Goal: Information Seeking & Learning: Learn about a topic

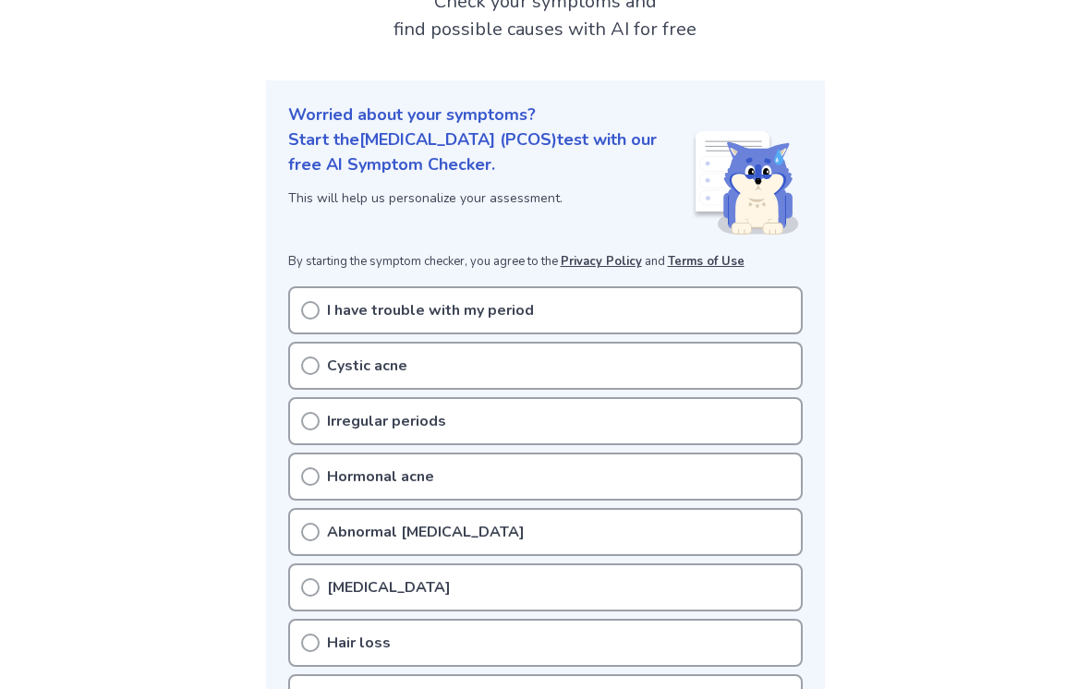
scroll to position [138, 0]
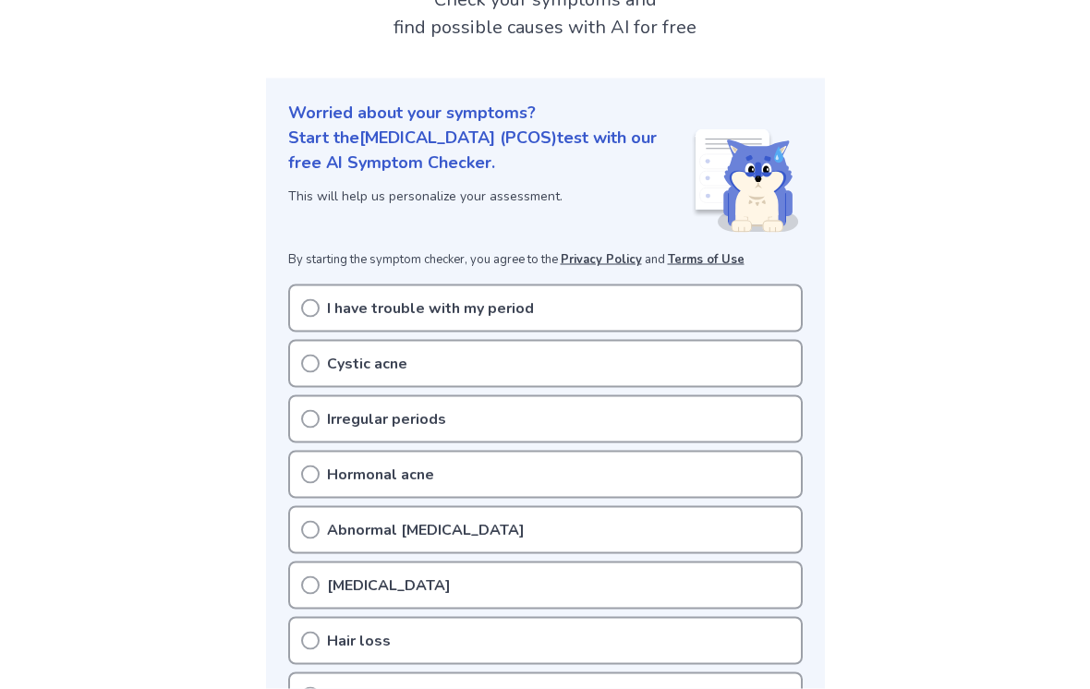
click at [415, 310] on p "I have trouble with my period" at bounding box center [430, 308] width 207 height 22
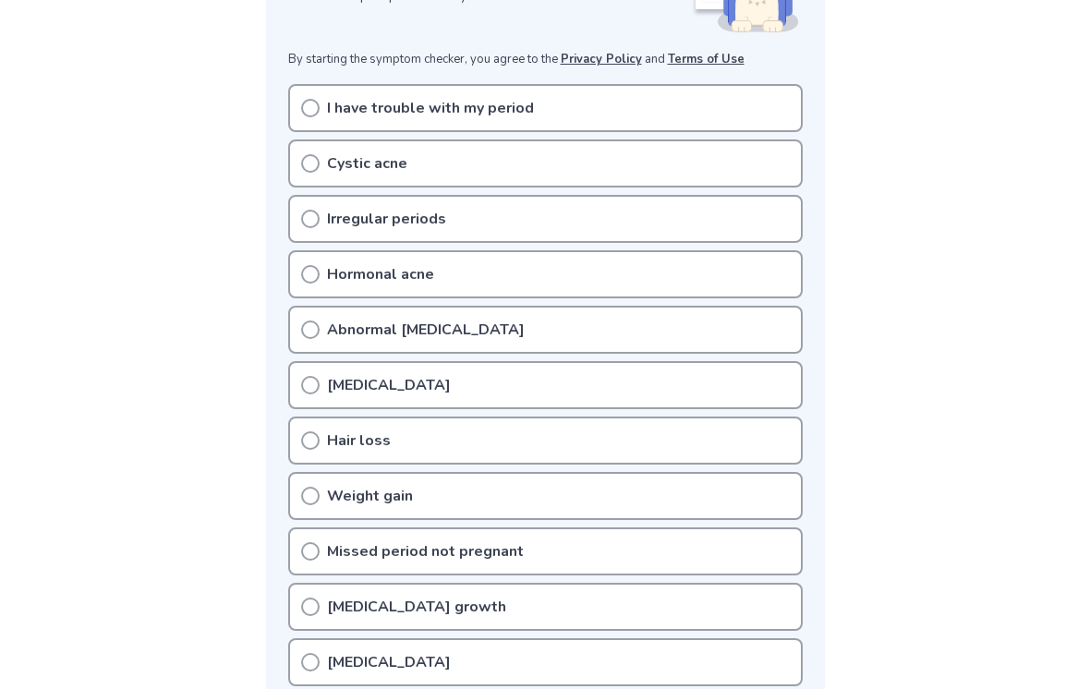
scroll to position [337, 0]
click at [313, 106] on icon at bounding box center [310, 109] width 18 height 18
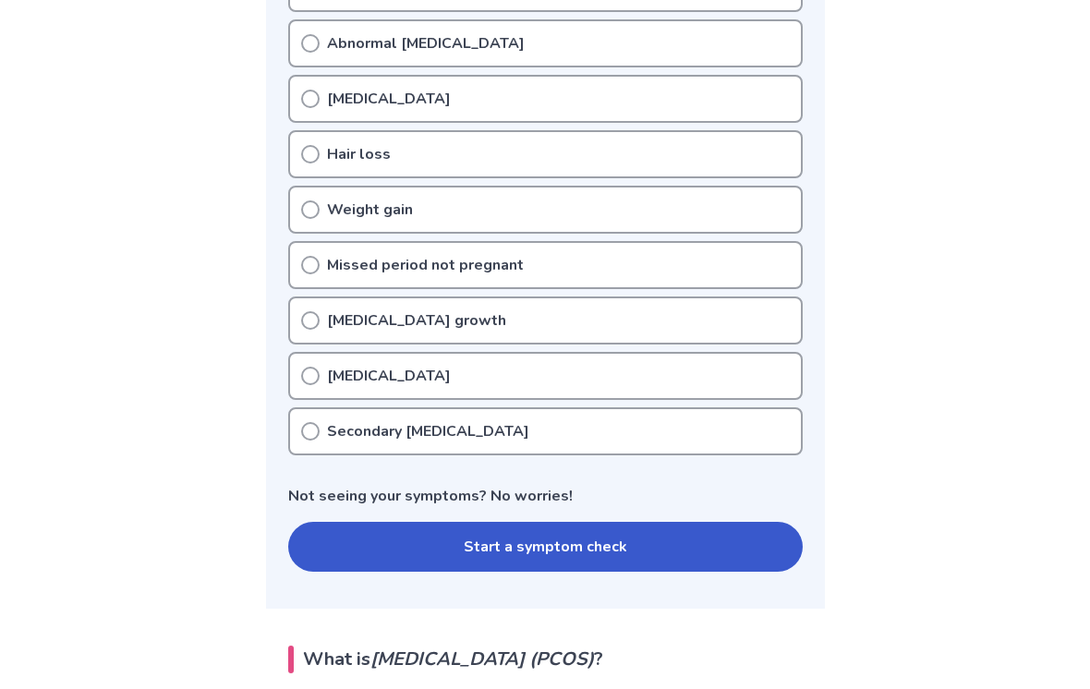
scroll to position [640, 0]
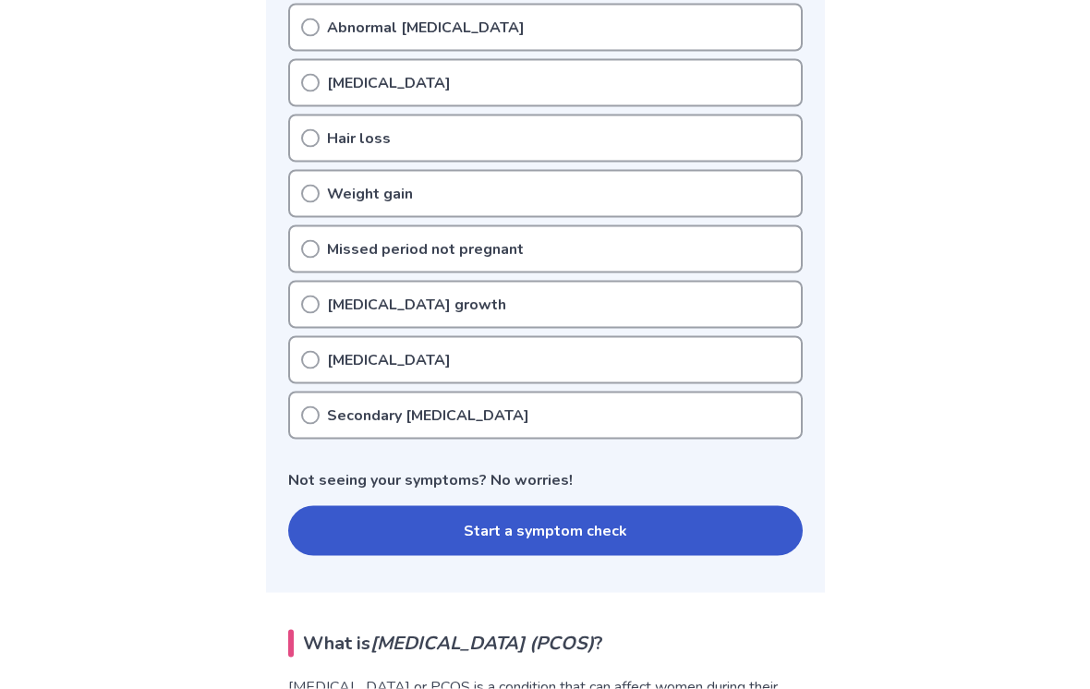
click at [529, 538] on button "Start a symptom check" at bounding box center [545, 531] width 514 height 50
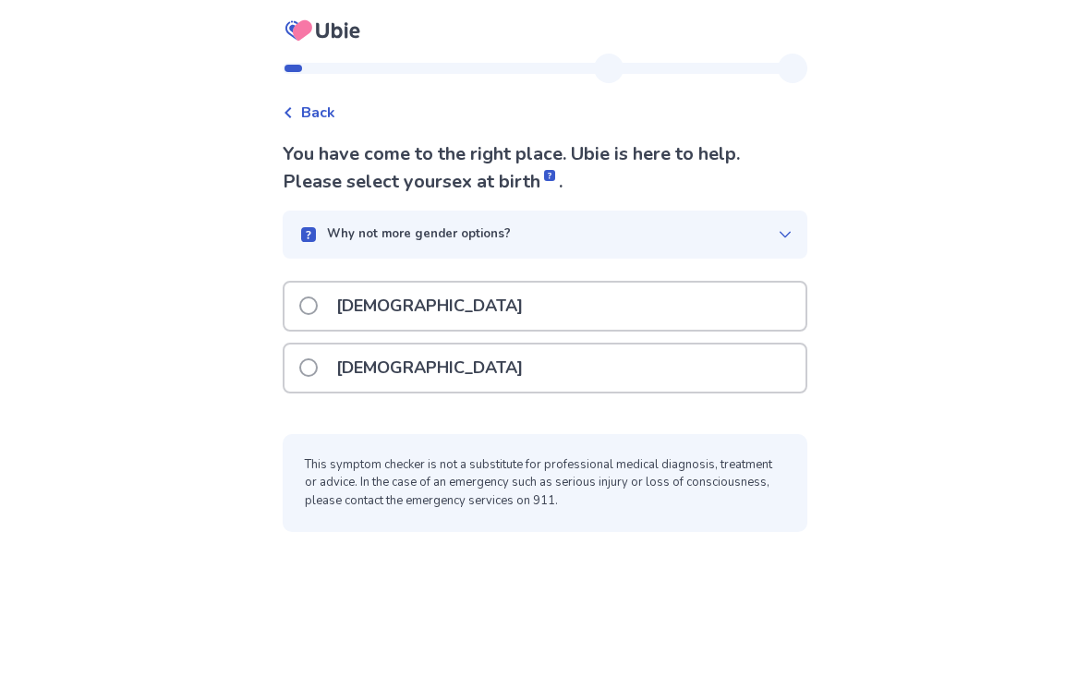
click at [383, 365] on p "Female" at bounding box center [429, 367] width 209 height 47
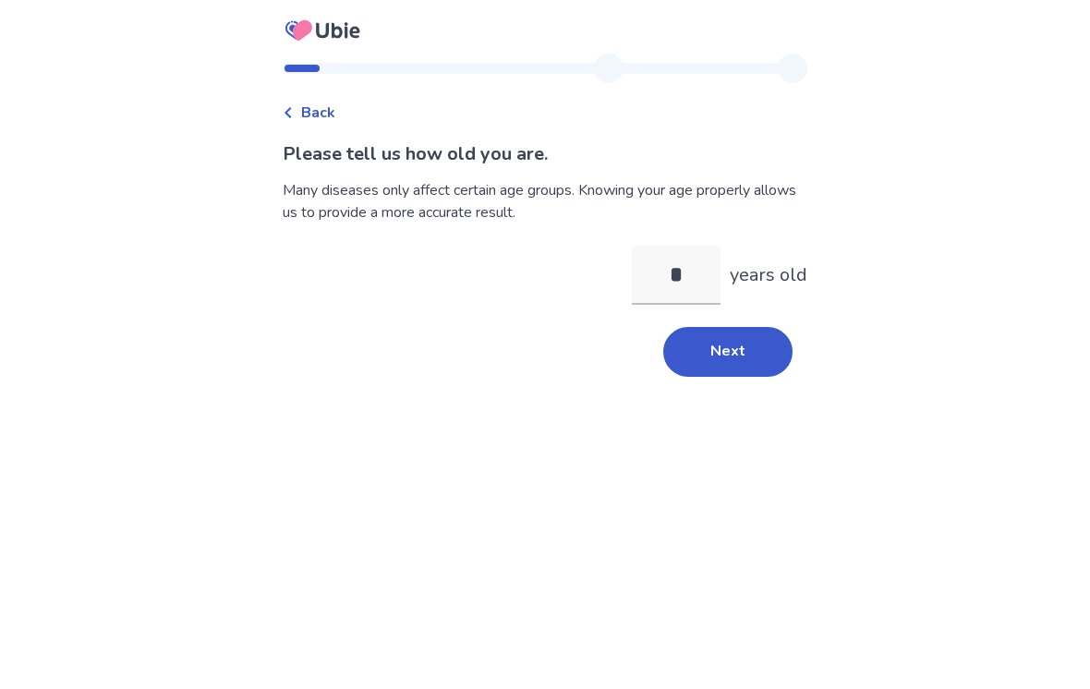
type input "**"
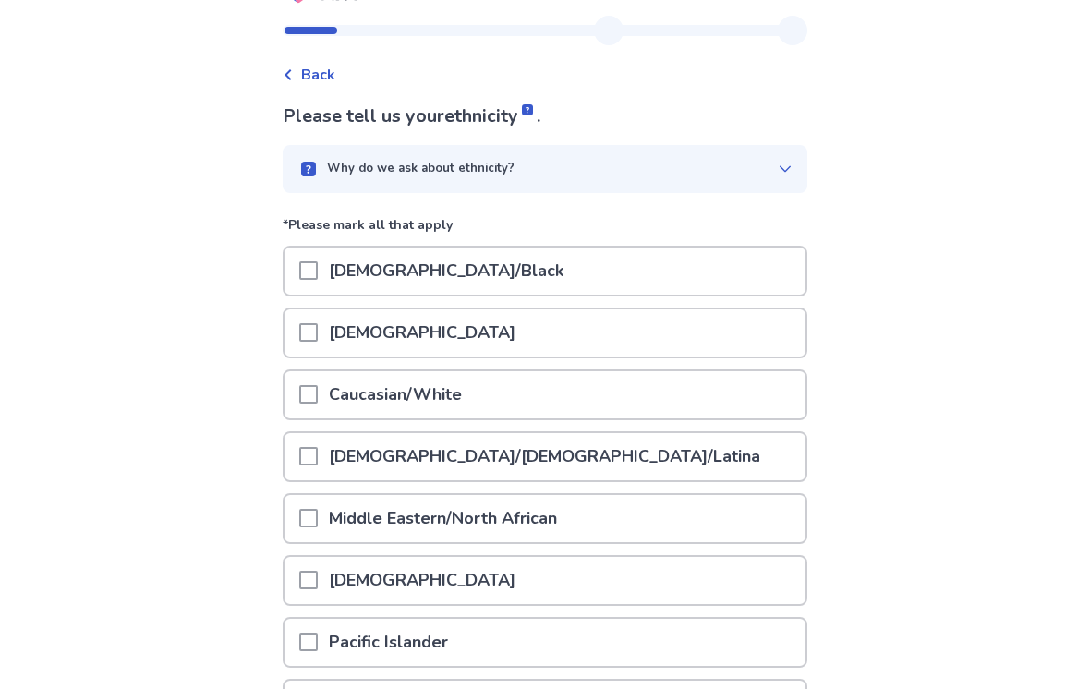
scroll to position [65, 0]
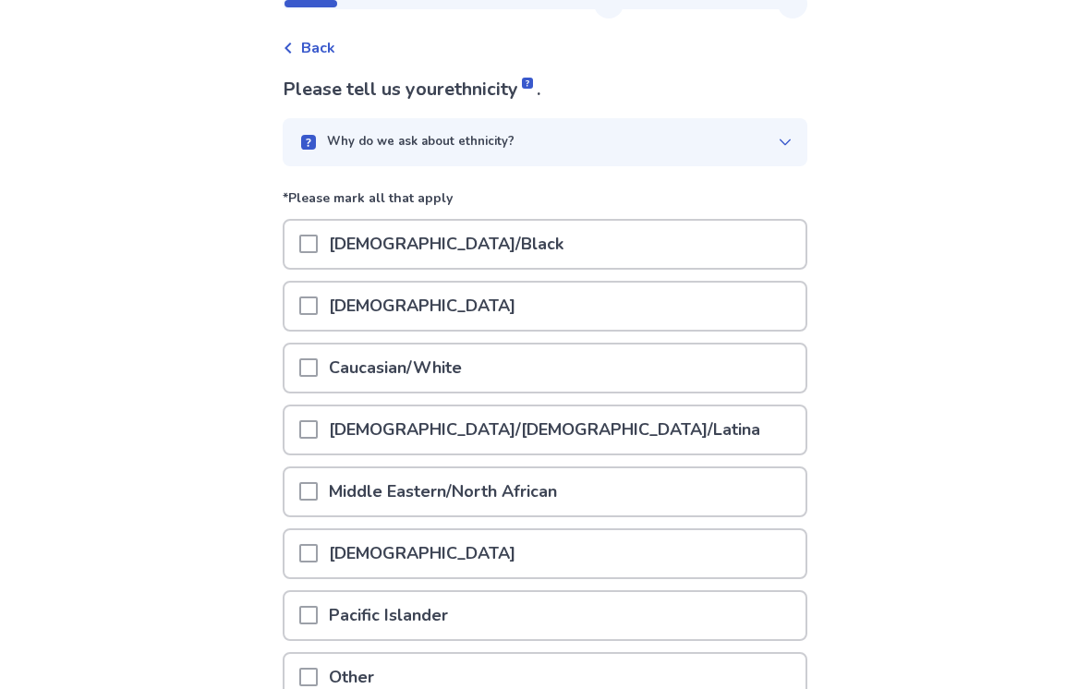
click at [405, 360] on p "Caucasian/White" at bounding box center [395, 367] width 155 height 47
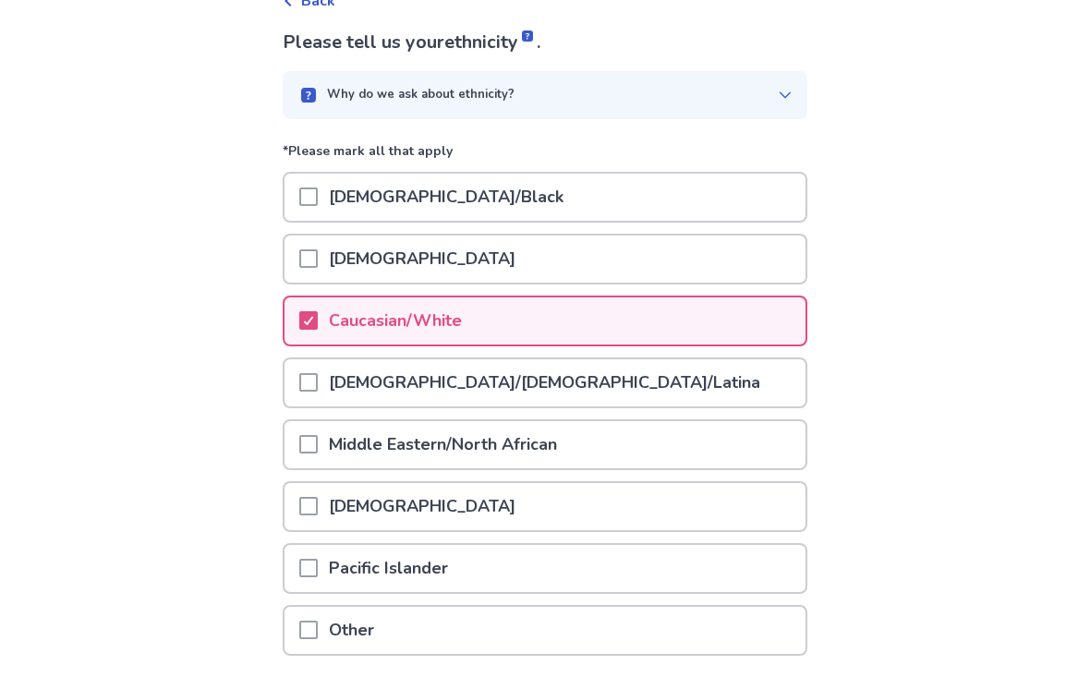
scroll to position [115, 0]
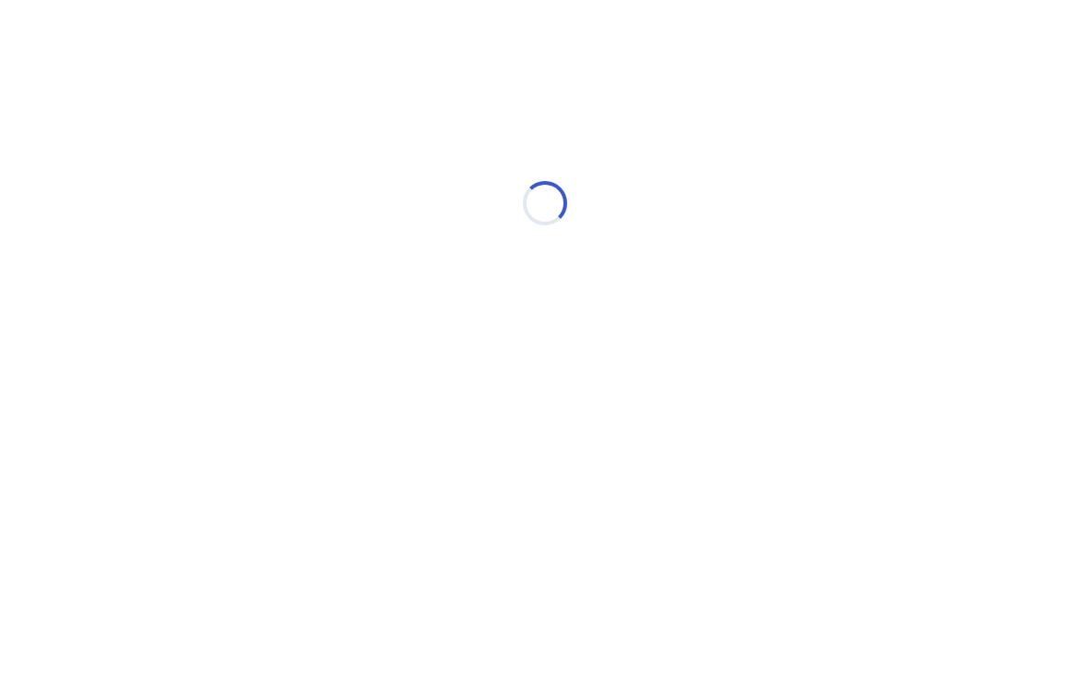
scroll to position [0, 0]
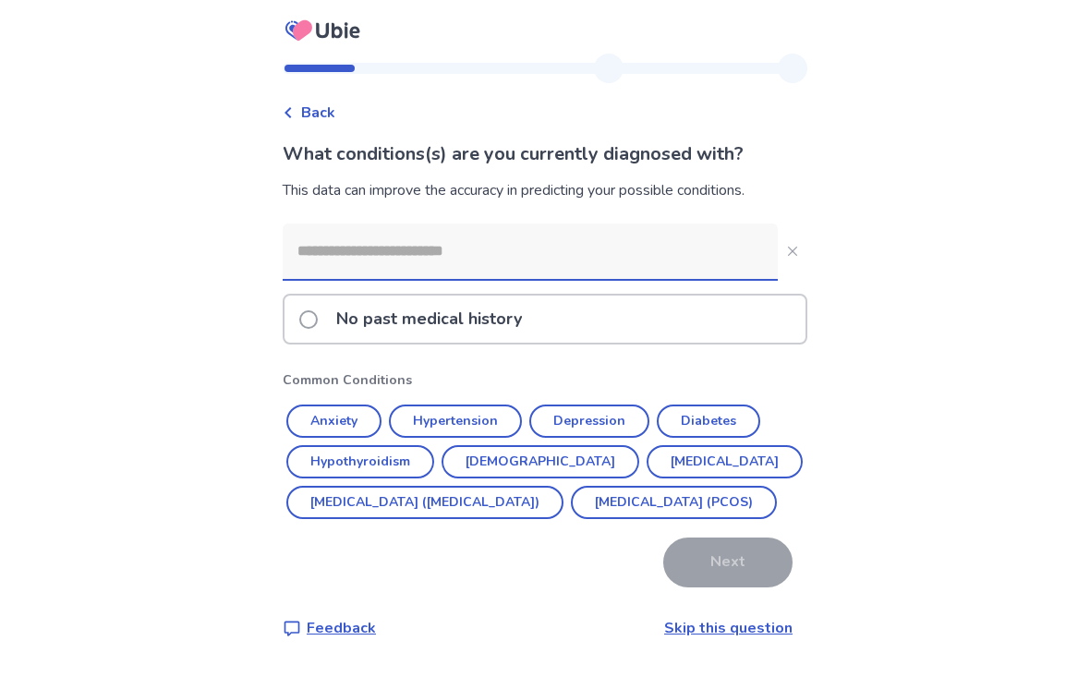
click at [415, 325] on p "No past medical history" at bounding box center [429, 319] width 208 height 47
